Goal: Information Seeking & Learning: Learn about a topic

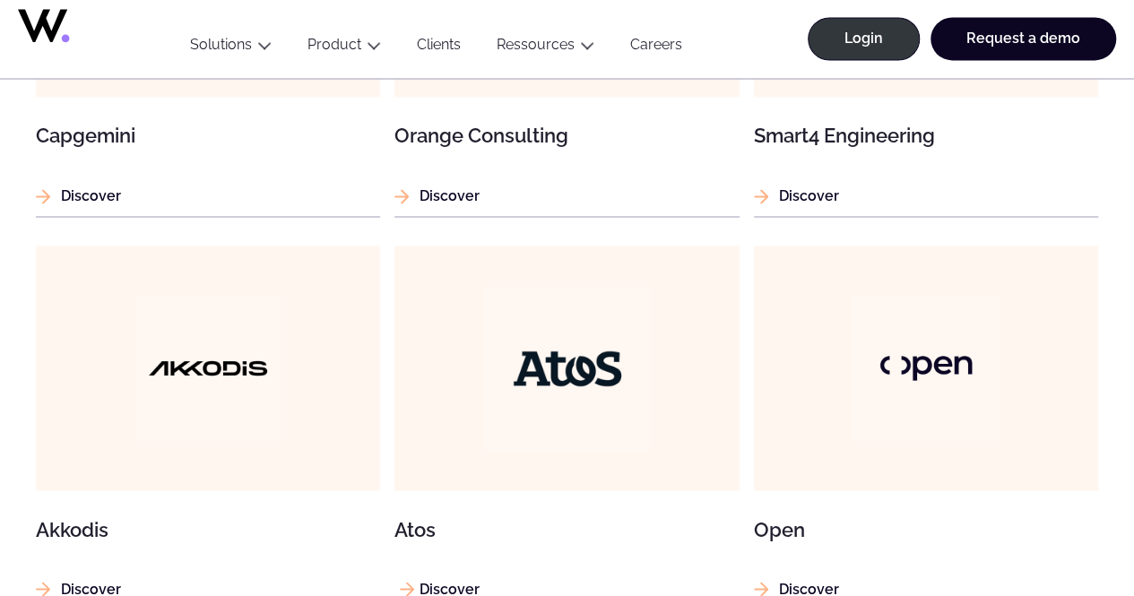
scroll to position [1165, 0]
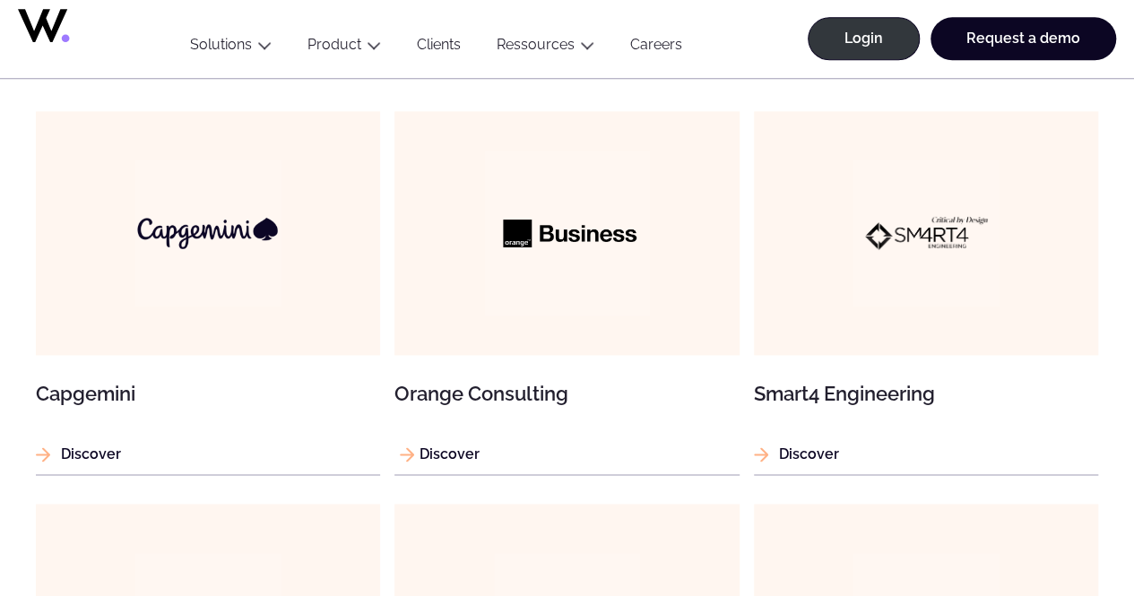
click at [525, 222] on img at bounding box center [566, 233] width 165 height 165
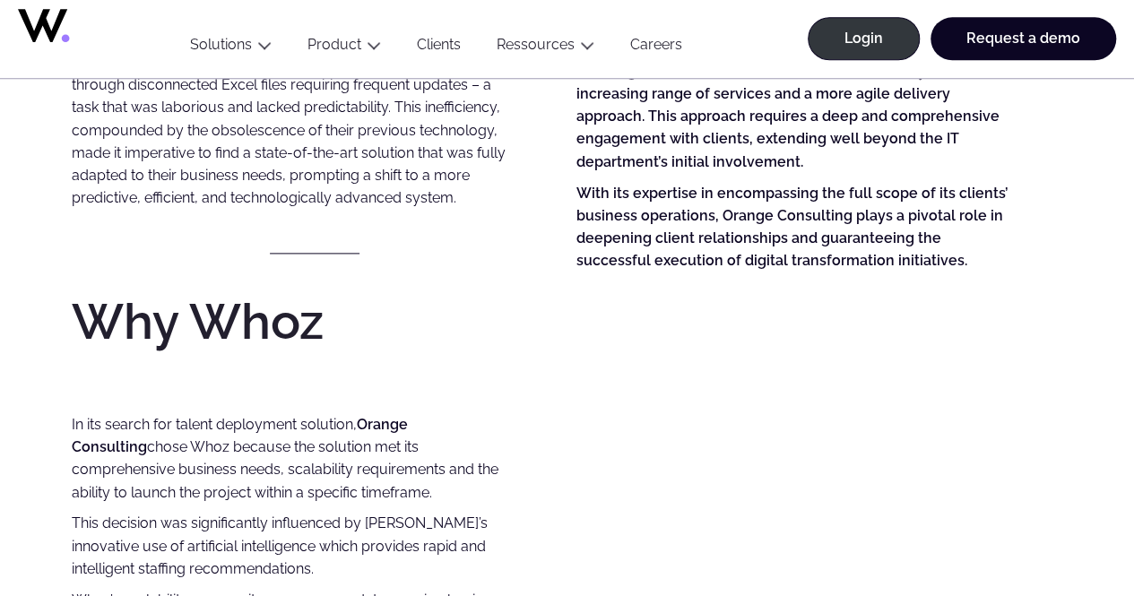
scroll to position [627, 0]
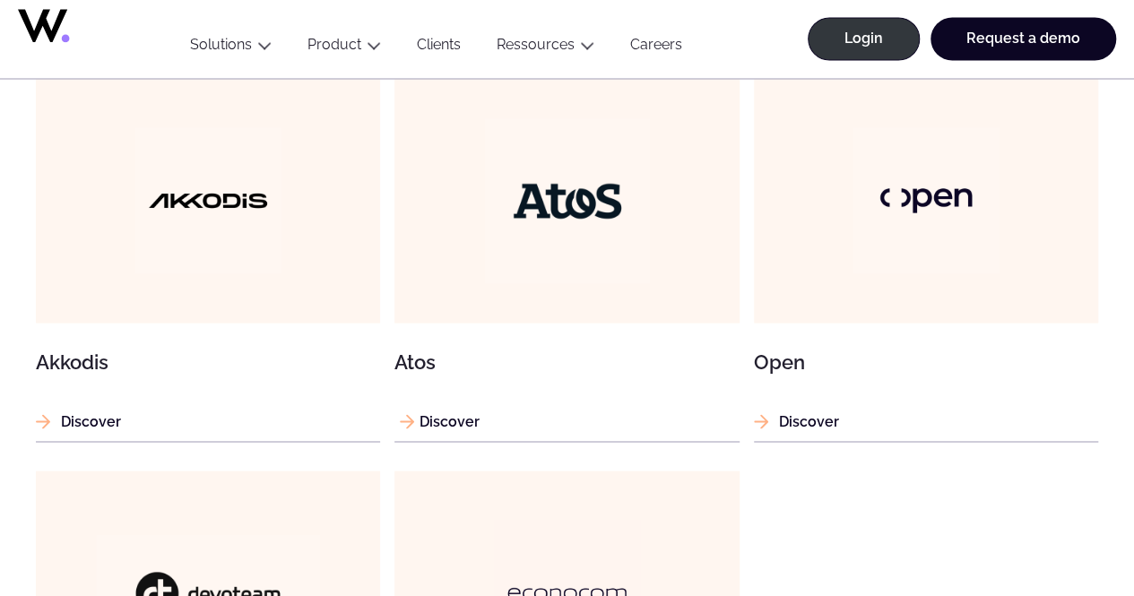
scroll to position [1434, 0]
